Goal: Task Accomplishment & Management: Manage account settings

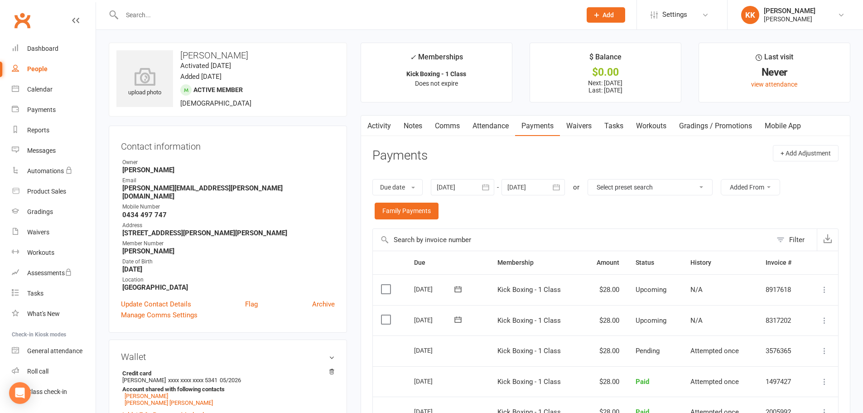
click at [234, 14] on input "text" at bounding box center [347, 15] width 456 height 13
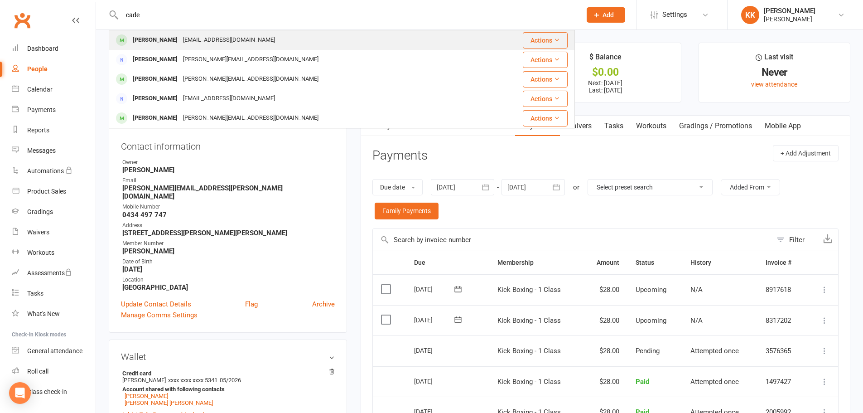
type input "cade"
click at [206, 41] on div "[EMAIL_ADDRESS][DOMAIN_NAME]" at bounding box center [228, 40] width 97 height 13
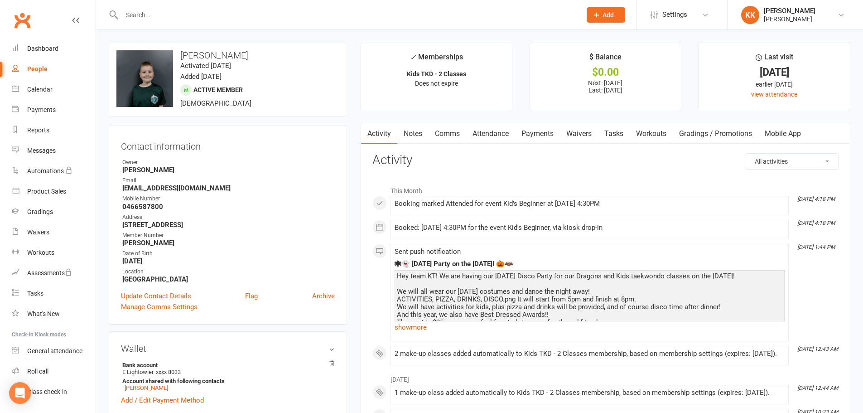
click at [546, 136] on link "Payments" at bounding box center [537, 133] width 45 height 21
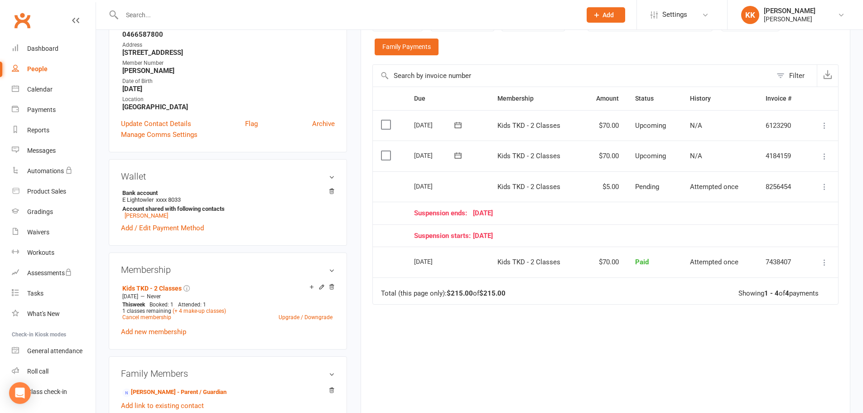
scroll to position [181, 0]
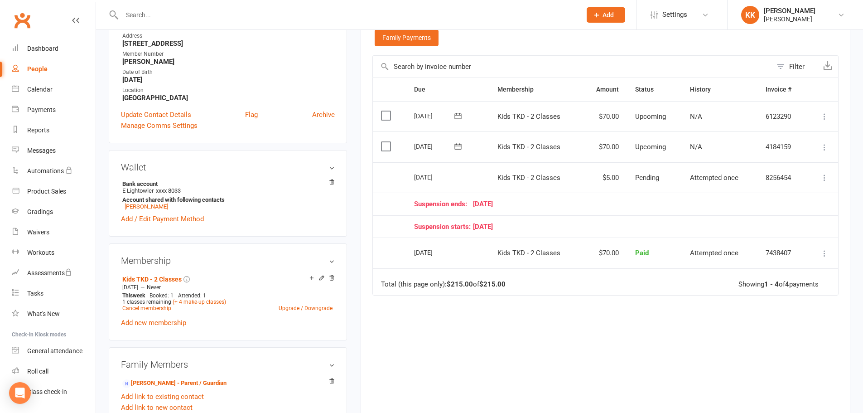
click at [650, 202] on div "Suspension ends: [DATE]" at bounding box center [606, 204] width 384 height 8
drag, startPoint x: 393, startPoint y: 286, endPoint x: 197, endPoint y: 361, distance: 209.7
click at [318, 383] on li "[PERSON_NAME] - Parent / Guardian" at bounding box center [228, 382] width 214 height 13
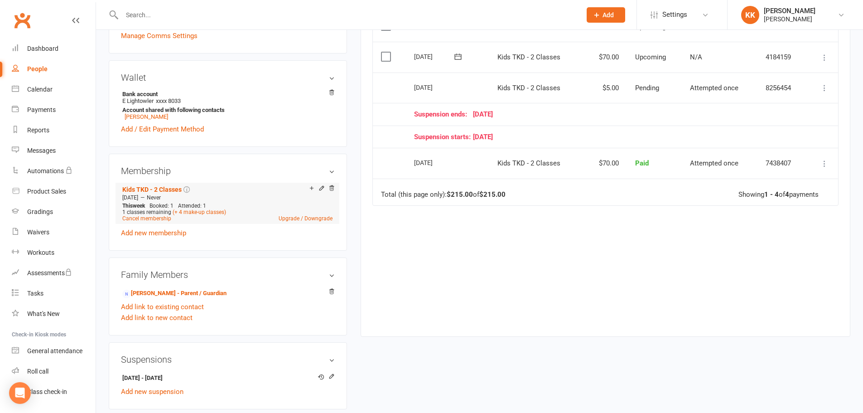
scroll to position [272, 0]
click at [293, 219] on link "Upgrade / Downgrade" at bounding box center [306, 217] width 54 height 6
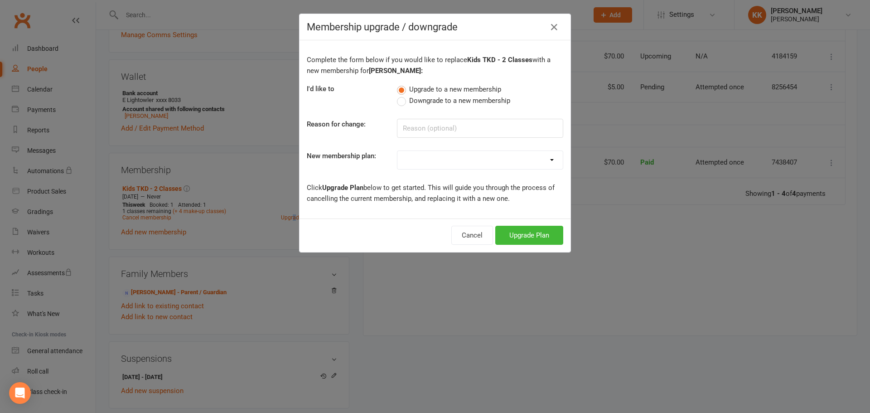
click at [440, 103] on span "Downgrade to a new membership" at bounding box center [459, 100] width 101 height 10
click at [403, 95] on input "Downgrade to a new membership" at bounding box center [400, 95] width 6 height 0
click at [426, 157] on select "Kyu's Dragons - 1 Class Kyu's Dragons - 2 Classes Kyu's Dragons - 3 Classes Kyu…" at bounding box center [479, 160] width 165 height 18
select select "4"
click at [397, 151] on select "Kyu's Dragons - 1 Class Kyu's Dragons - 2 Classes Kyu's Dragons - 3 Classes Kyu…" at bounding box center [479, 160] width 165 height 18
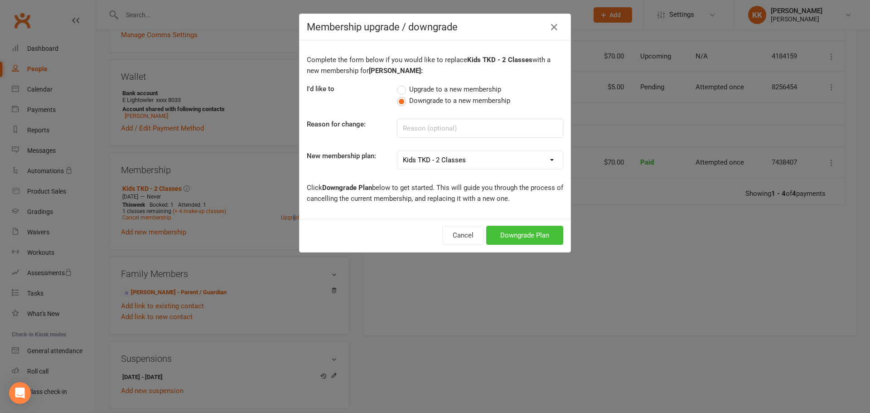
click at [511, 237] on button "Downgrade Plan" at bounding box center [524, 235] width 77 height 19
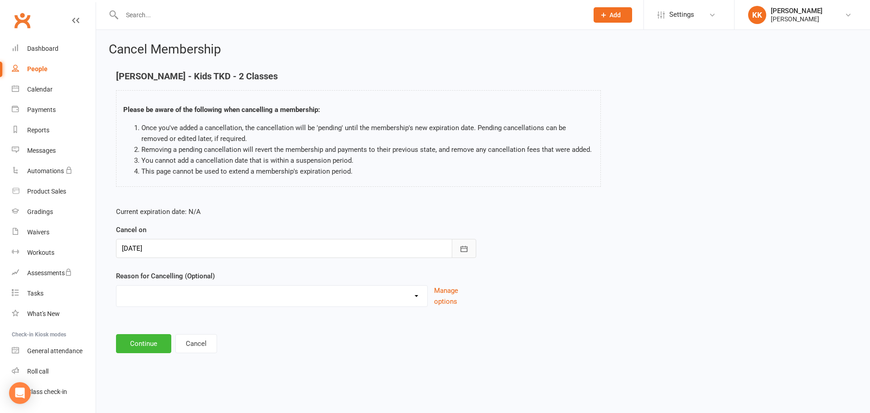
click at [465, 244] on icon "button" at bounding box center [464, 248] width 9 height 9
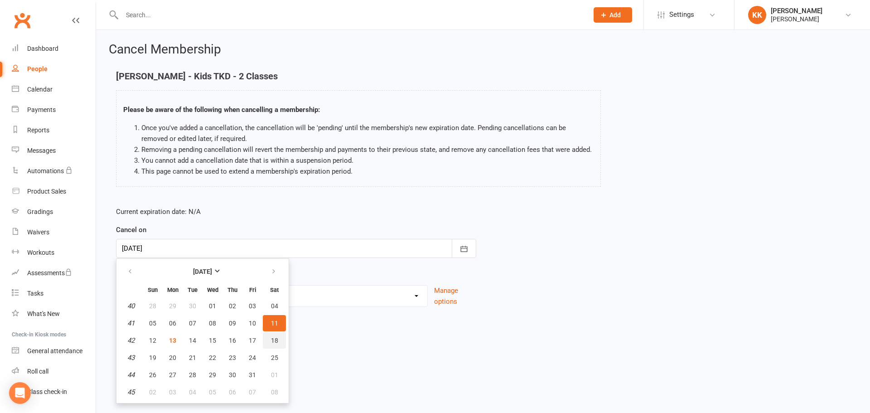
click at [271, 339] on span "18" at bounding box center [274, 340] width 7 height 7
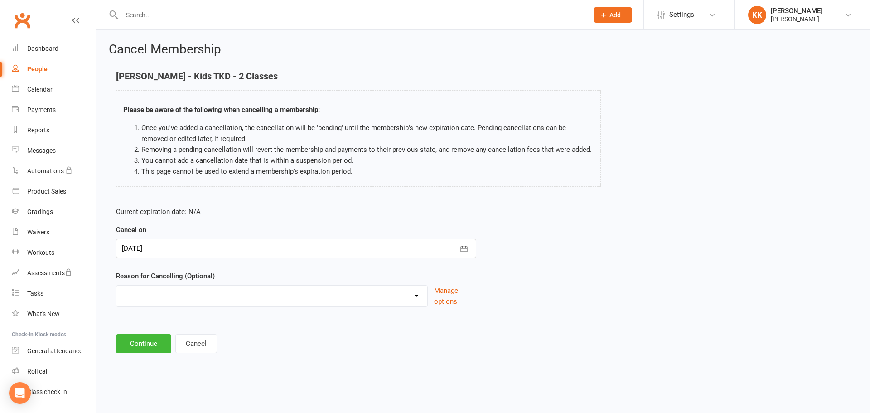
click at [232, 249] on div at bounding box center [296, 248] width 360 height 19
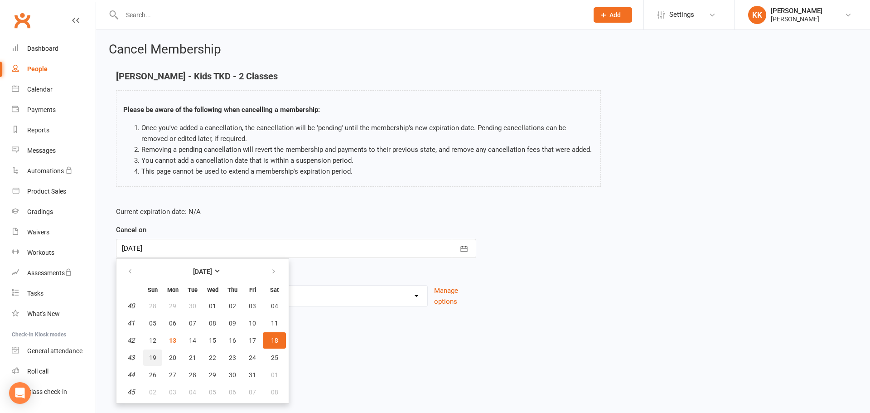
click at [152, 362] on button "19" at bounding box center [152, 357] width 19 height 16
type input "[DATE]"
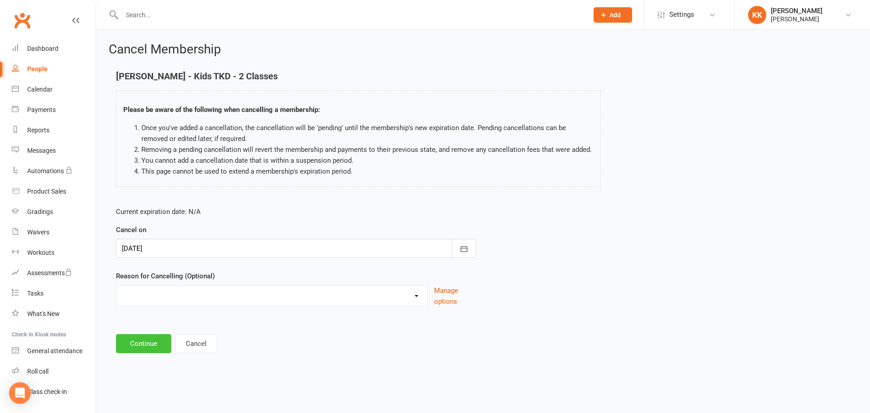
click at [149, 348] on button "Continue" at bounding box center [143, 343] width 55 height 19
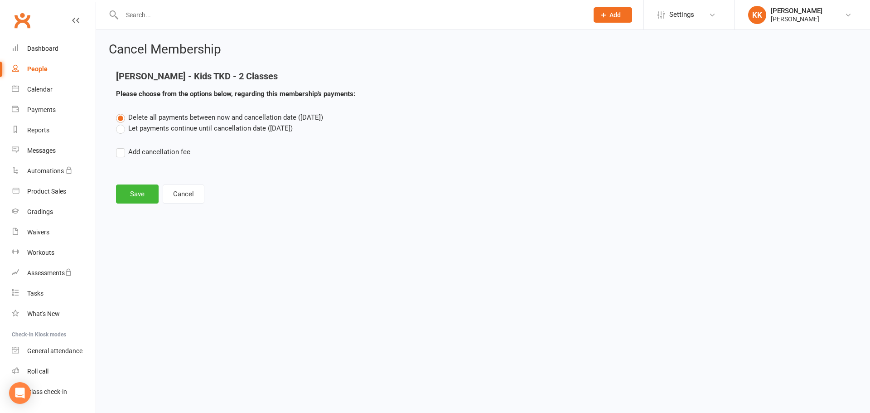
click at [170, 126] on label "Let payments continue until cancellation date ([DATE])" at bounding box center [204, 128] width 177 height 11
click at [122, 123] on input "Let payments continue until cancellation date ([DATE])" at bounding box center [119, 123] width 6 height 0
click at [171, 115] on span "Delete all payments between now and cancellation date ([DATE])" at bounding box center [225, 117] width 195 height 8
click at [122, 112] on input "Delete all payments between now and cancellation date ([DATE])" at bounding box center [119, 112] width 6 height 0
click at [142, 194] on button "Save" at bounding box center [137, 193] width 43 height 19
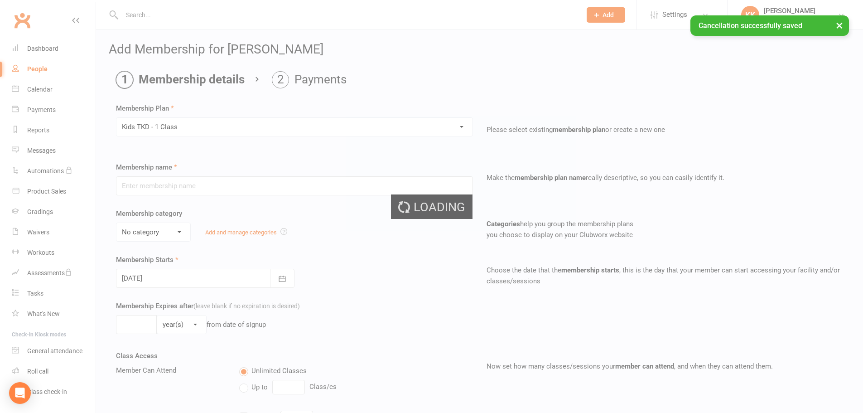
type input "Kids TKD - 1 Class"
select select "5"
type input "0"
type input "1"
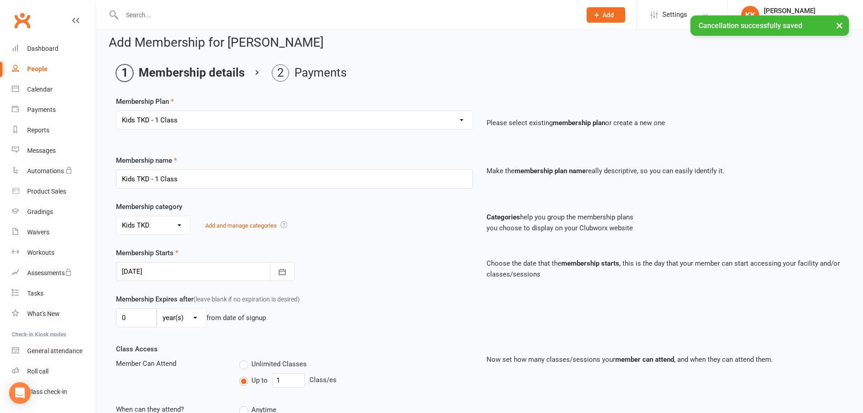
scroll to position [91, 0]
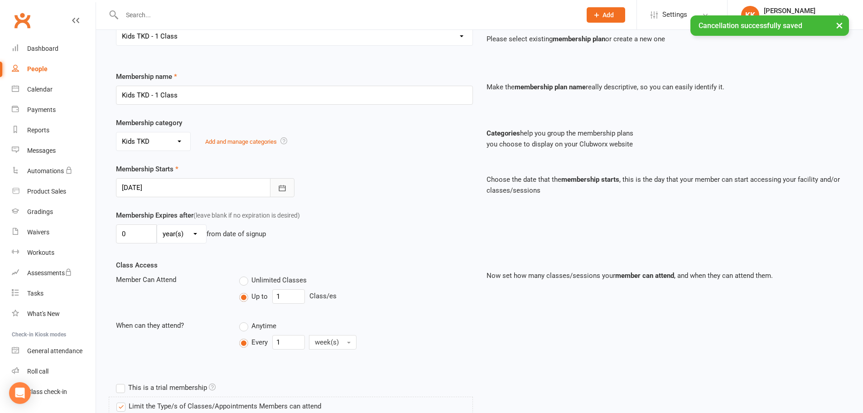
click at [283, 182] on button "button" at bounding box center [282, 187] width 24 height 19
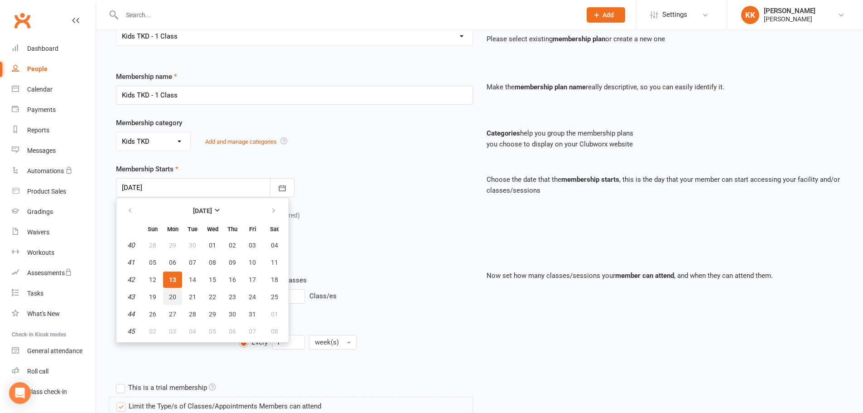
click at [166, 294] on button "20" at bounding box center [172, 297] width 19 height 16
type input "[DATE]"
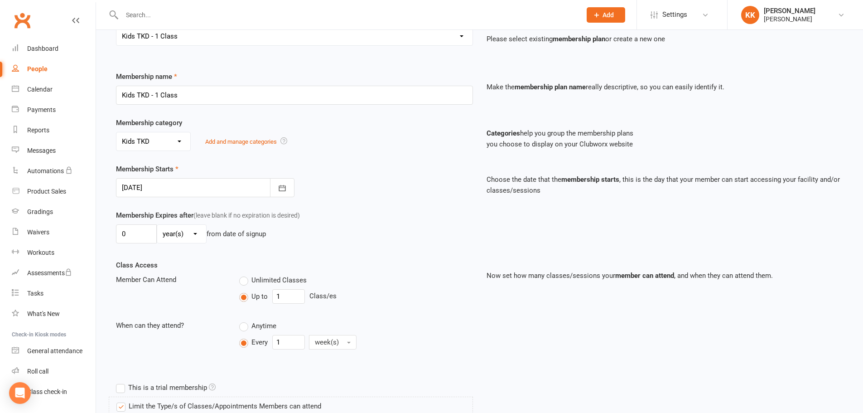
click at [356, 219] on div "Membership Expires after (leave blank if no expiration is desired) 0 day(s) wee…" at bounding box center [294, 228] width 371 height 37
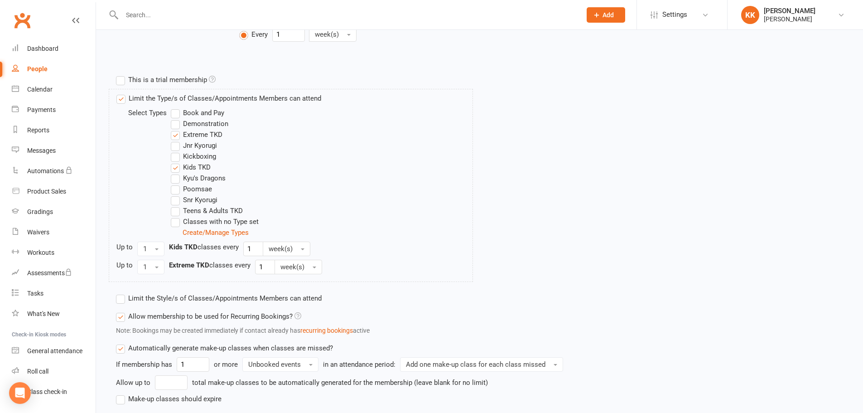
scroll to position [462, 0]
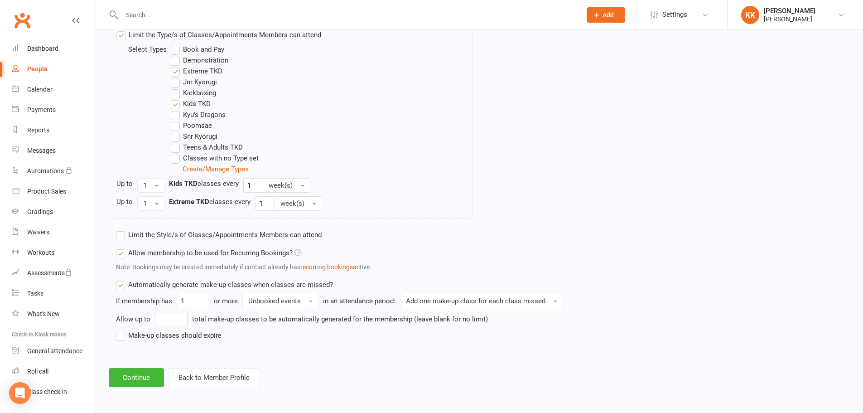
click at [174, 339] on label "Make-up classes should expire" at bounding box center [169, 335] width 106 height 11
click at [122, 330] on input "Make-up classes should expire" at bounding box center [119, 330] width 6 height 0
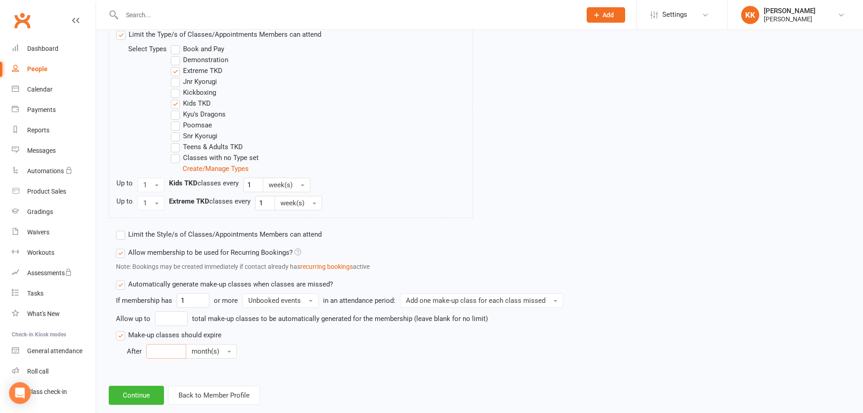
click at [173, 345] on input "number" at bounding box center [166, 351] width 40 height 15
type input "3"
drag, startPoint x: 150, startPoint y: 364, endPoint x: 147, endPoint y: 368, distance: 5.5
click at [150, 365] on div "Limit the Style/s of Classes/Appointments Members can attend Select Styles Kyu'…" at bounding box center [387, 298] width 556 height 146
click at [134, 397] on button "Continue" at bounding box center [136, 395] width 55 height 19
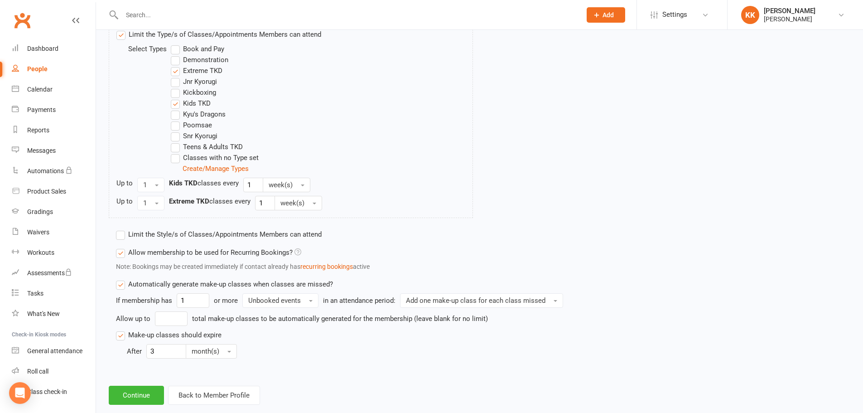
scroll to position [0, 0]
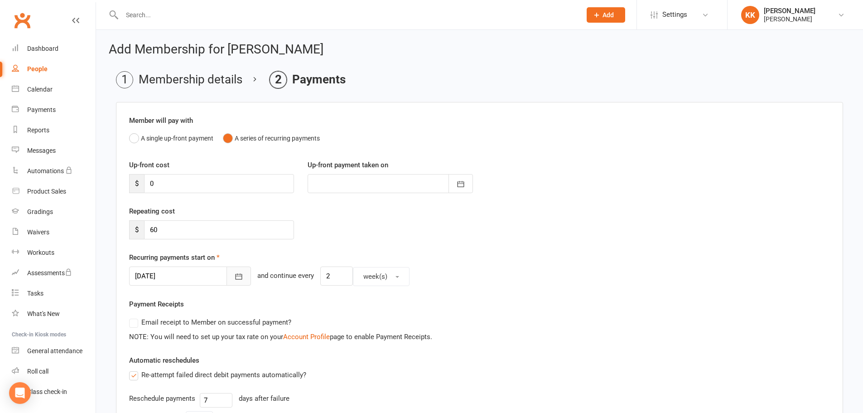
click at [227, 276] on button "button" at bounding box center [239, 275] width 24 height 19
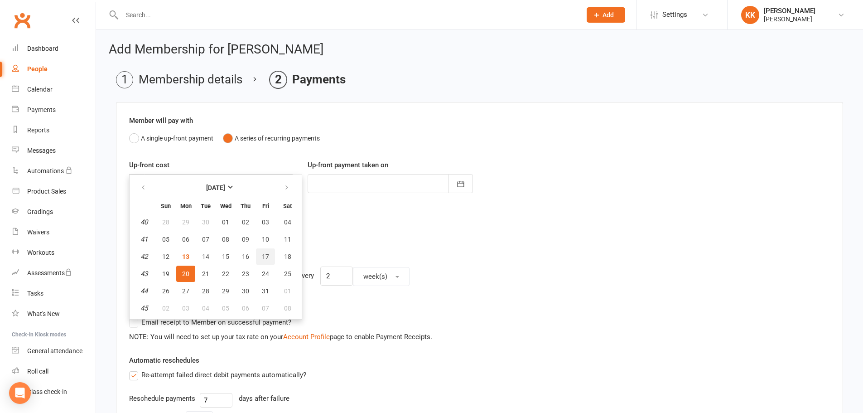
click at [262, 255] on span "17" at bounding box center [265, 256] width 7 height 7
type input "[DATE]"
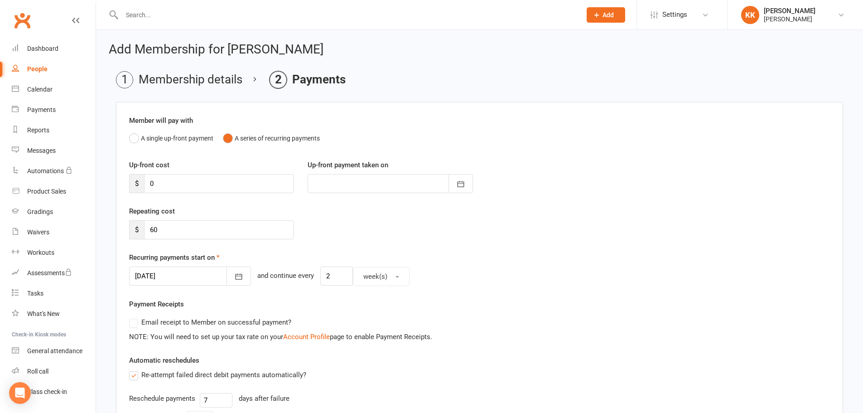
click at [343, 238] on div "Repeating cost $ 60" at bounding box center [479, 229] width 715 height 46
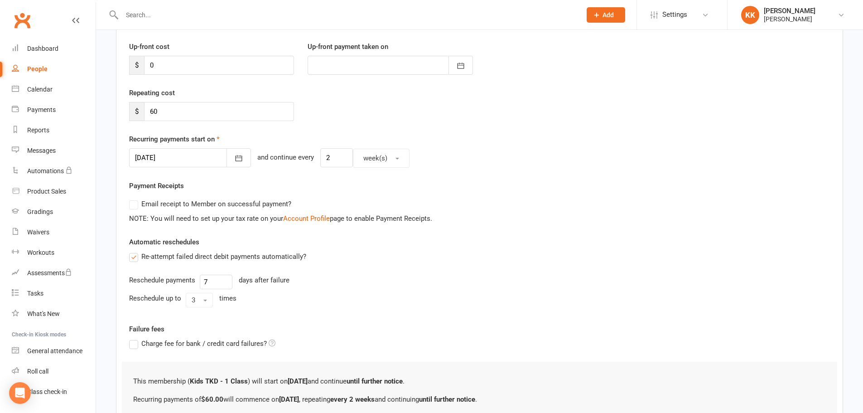
scroll to position [210, 0]
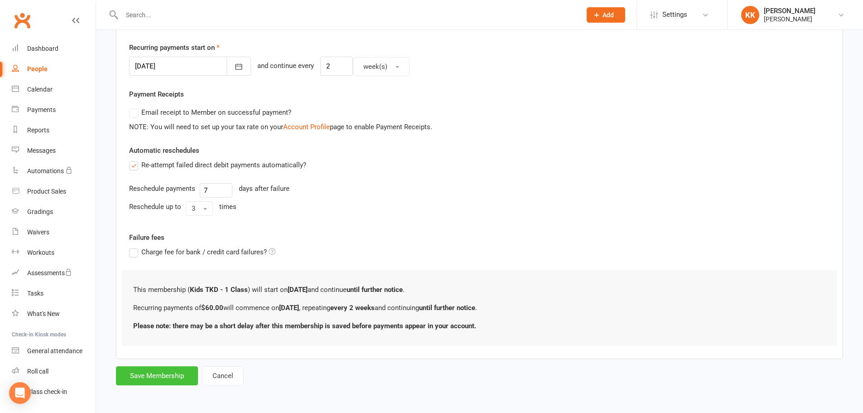
click at [152, 379] on button "Save Membership" at bounding box center [157, 375] width 82 height 19
